Goal: Navigation & Orientation: Find specific page/section

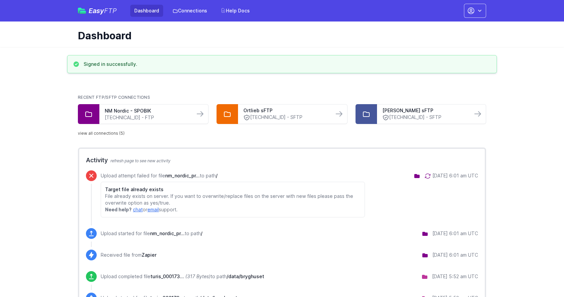
click at [91, 133] on link "view all connections (5)" at bounding box center [101, 133] width 47 height 5
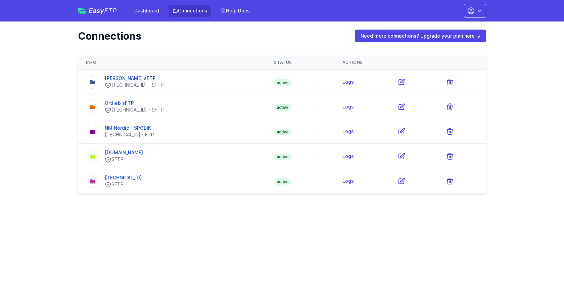
click at [205, 202] on html "Easy FTP Dashboard Connections Help Docs Account Settings Your Profile Contact …" at bounding box center [282, 101] width 564 height 202
click at [50, 111] on main "Info Status Actions Ortlieb Turis sFTP 46.101.123.27 - SFTP active Logs" at bounding box center [282, 125] width 564 height 154
click at [223, 189] on td "46.101.123.27 SFTP" at bounding box center [172, 181] width 188 height 25
click at [243, 196] on div "Info Status Actions Ortlieb Turis sFTP 46.101.123.27 - SFTP active Logs" at bounding box center [282, 125] width 430 height 154
click at [143, 150] on link "bicstorage.blob.core.windows.net" at bounding box center [124, 152] width 38 height 6
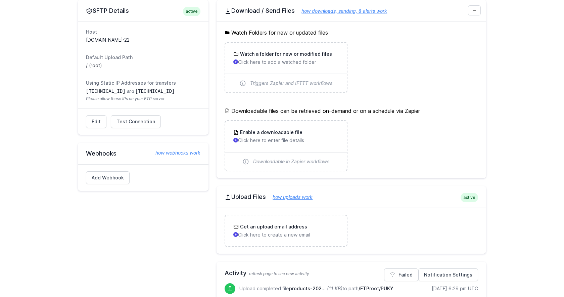
scroll to position [254, 0]
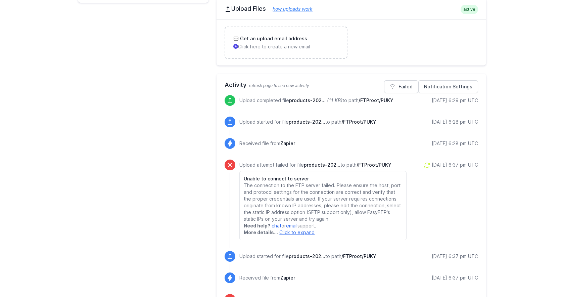
click at [318, 99] on span "products-202..." at bounding box center [307, 100] width 37 height 6
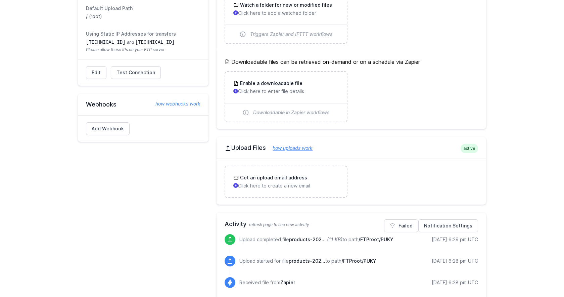
scroll to position [139, 0]
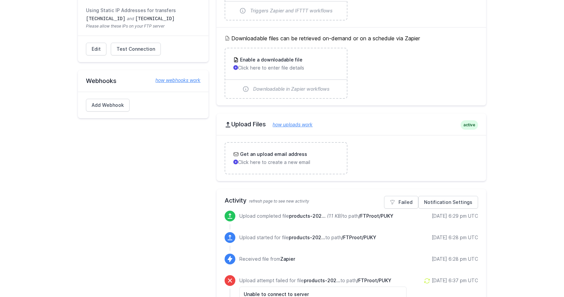
drag, startPoint x: 279, startPoint y: 216, endPoint x: 311, endPoint y: 215, distance: 31.9
click at [279, 216] on p "Upload completed file products-202... (11 KB) to path /FTProot/PUKY" at bounding box center [316, 216] width 154 height 7
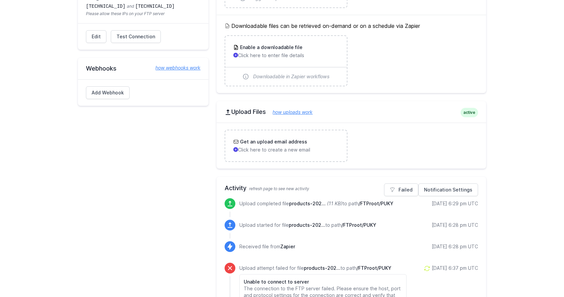
scroll to position [257, 0]
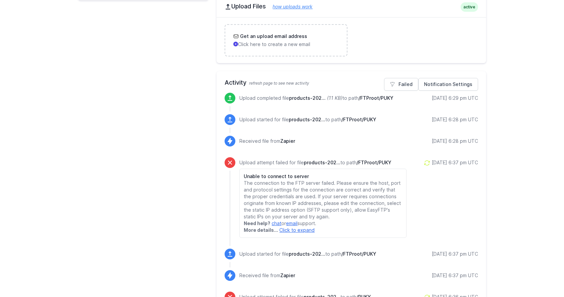
click at [318, 254] on span "products-202..." at bounding box center [307, 254] width 37 height 6
click at [367, 164] on span "/FTProot/PUKY" at bounding box center [374, 162] width 35 height 6
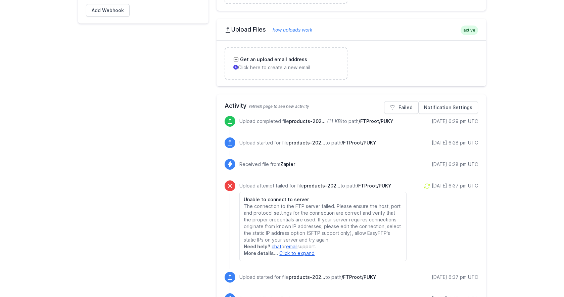
scroll to position [227, 0]
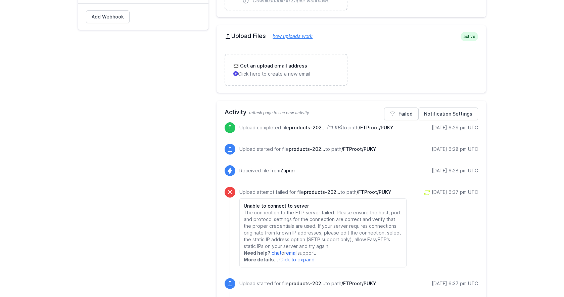
click at [321, 127] on span "products-202..." at bounding box center [307, 128] width 37 height 6
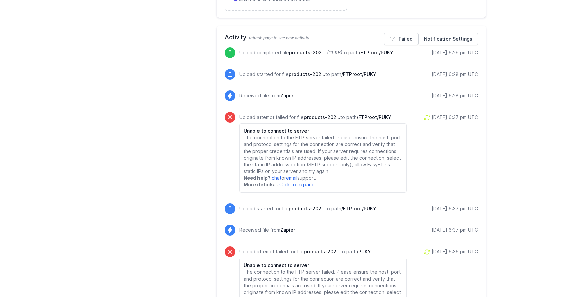
scroll to position [0, 0]
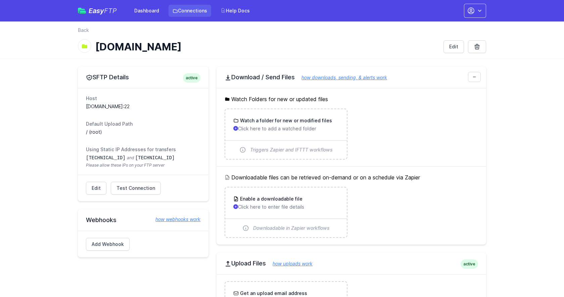
click at [197, 10] on link "Connections" at bounding box center [190, 11] width 43 height 12
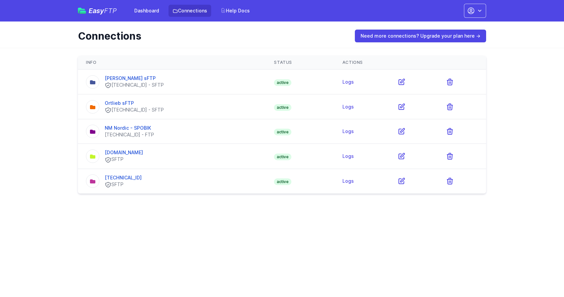
drag, startPoint x: 124, startPoint y: 248, endPoint x: 109, endPoint y: 139, distance: 109.8
click at [122, 202] on html "Easy FTP Dashboard Connections Help Docs Account Settings Your Profile Contact …" at bounding box center [282, 101] width 564 height 202
click at [120, 126] on link "NM Nordic - SPOBIK" at bounding box center [128, 128] width 46 height 6
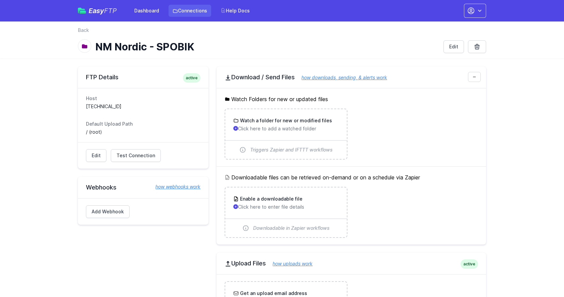
click at [180, 12] on link "Connections" at bounding box center [190, 11] width 43 height 12
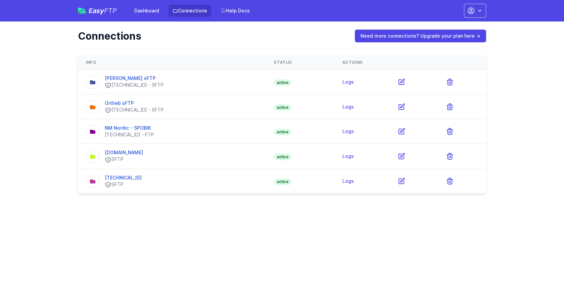
click at [142, 202] on html "Easy FTP Dashboard Connections Help Docs Account Settings Your Profile Contact …" at bounding box center [282, 101] width 564 height 202
click at [139, 76] on link "[PERSON_NAME] sFTP" at bounding box center [130, 78] width 51 height 6
click at [205, 202] on html "Easy FTP Dashboard Connections Help Docs Account Settings Your Profile Contact …" at bounding box center [282, 101] width 564 height 202
click at [128, 101] on link "Ortlieb sFTP" at bounding box center [119, 103] width 29 height 6
click at [126, 80] on link "[PERSON_NAME] sFTP" at bounding box center [130, 78] width 51 height 6
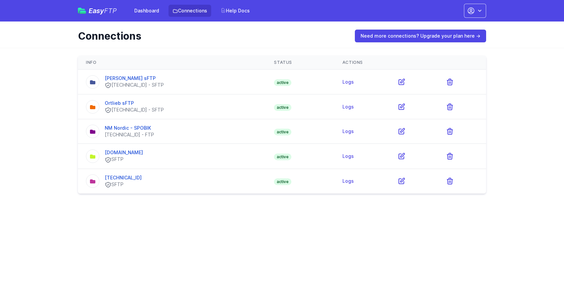
click at [91, 202] on html "Easy FTP Dashboard Connections Help Docs Account Settings Your Profile Contact …" at bounding box center [282, 101] width 564 height 202
click at [127, 178] on link "46.101.123.27" at bounding box center [123, 178] width 37 height 6
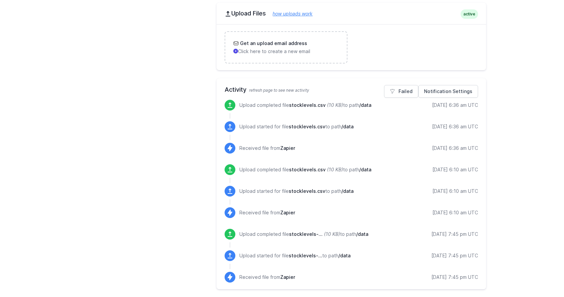
scroll to position [230, 0]
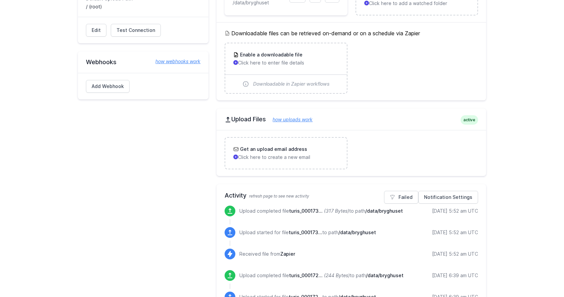
scroll to position [127, 0]
